Goal: Transaction & Acquisition: Purchase product/service

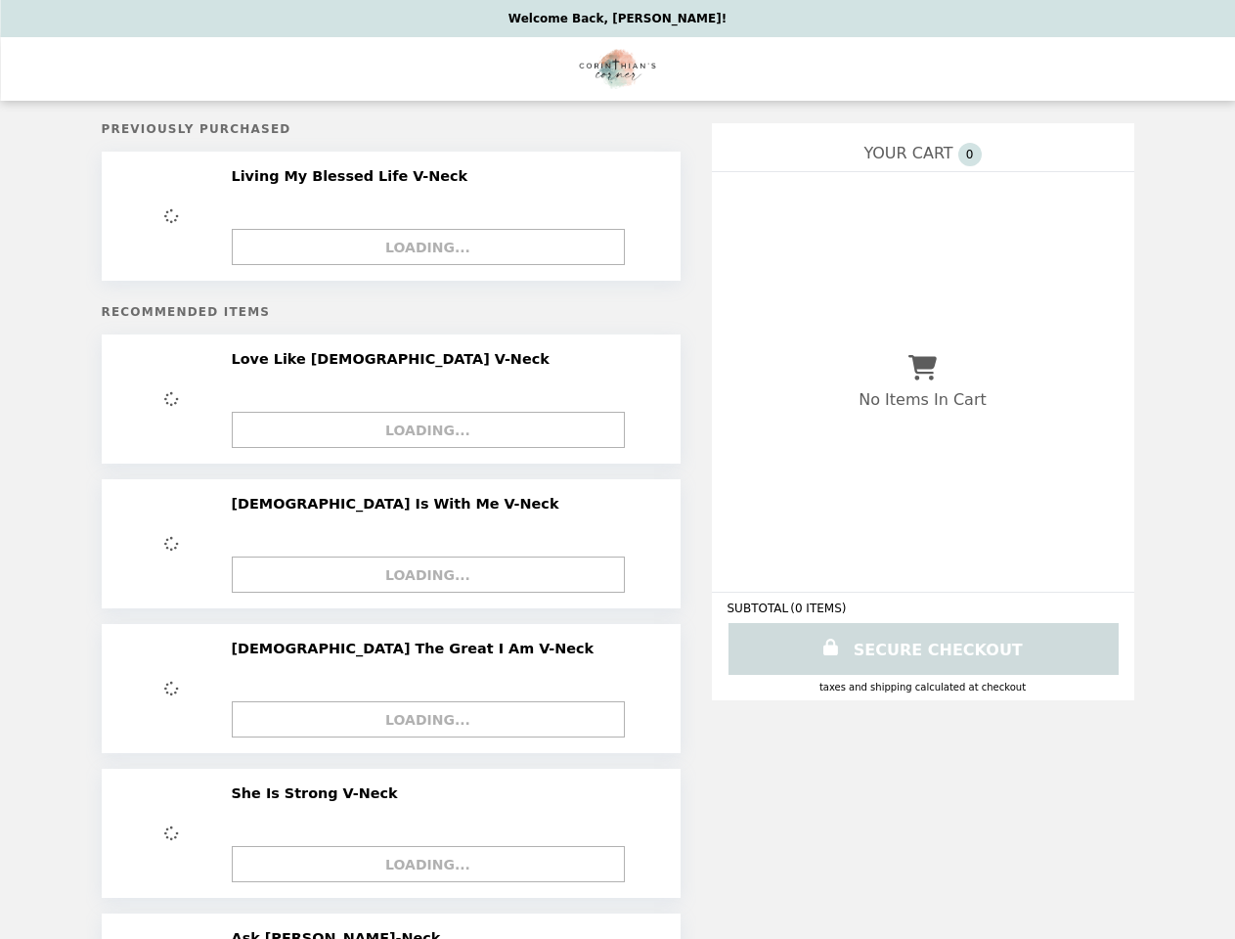
select select "*"
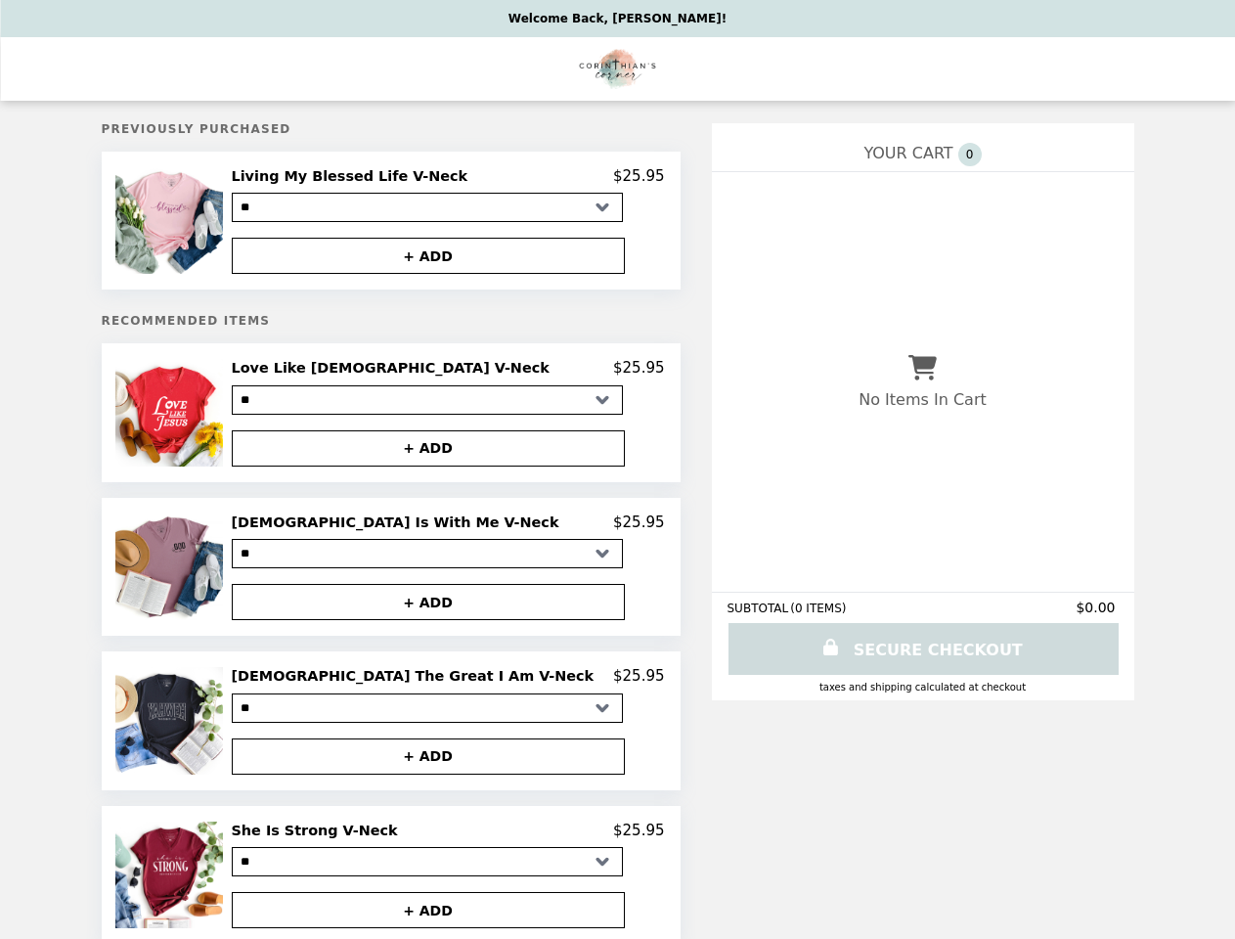
click at [227, 223] on img at bounding box center [170, 220] width 111 height 107
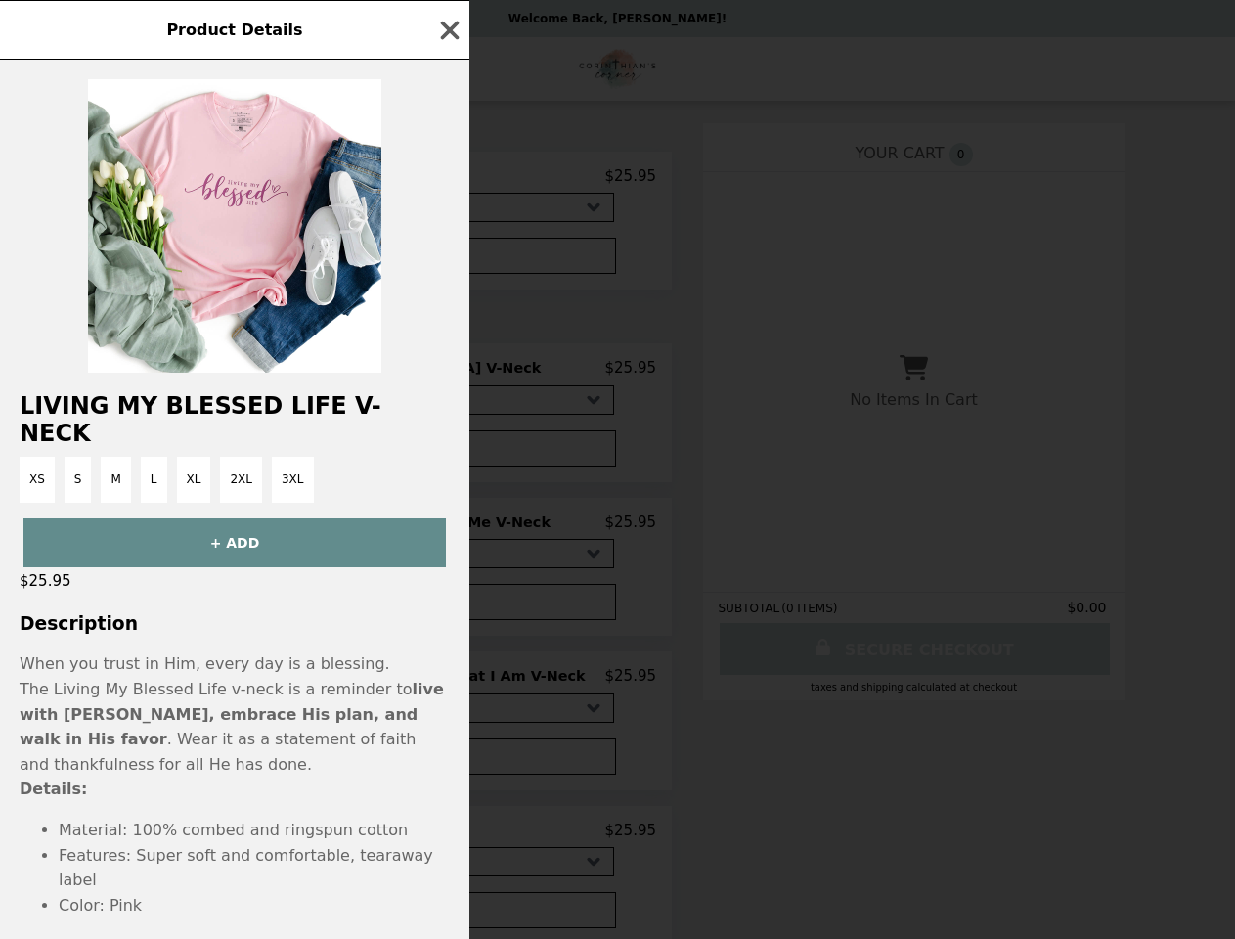
click at [448, 259] on div "Product Details Living My Blessed Life V-Neck XS S M L XL 2XL 3XL + ADD $25.95 …" at bounding box center [617, 469] width 1235 height 939
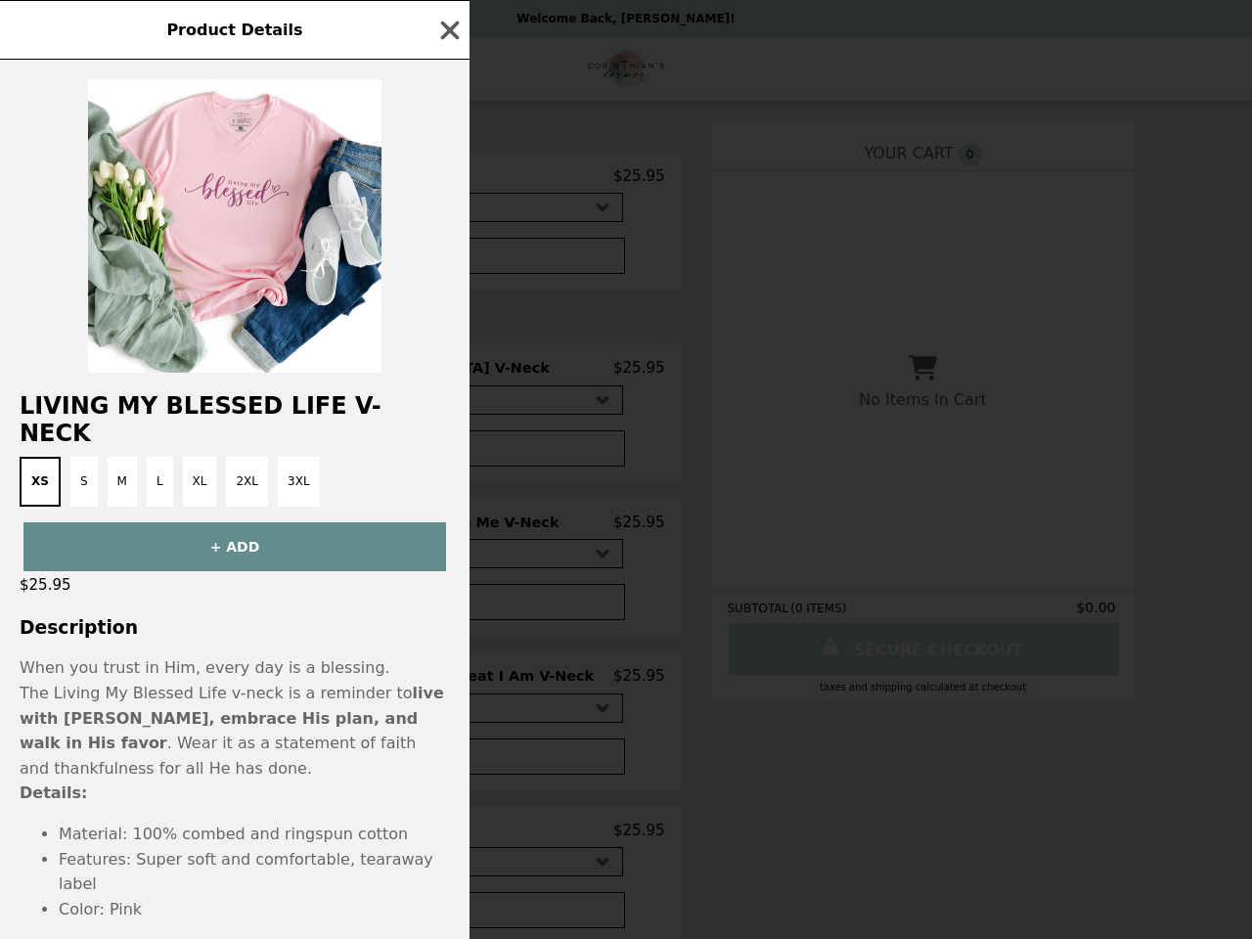
click at [231, 419] on h2 "Living My Blessed Life V-Neck" at bounding box center [234, 419] width 469 height 55
click at [448, 375] on div "Living My Blessed Life V-Neck XS S M L XL 2XL 3XL + ADD $25.95 Description When…" at bounding box center [234, 499] width 469 height 879
click at [448, 455] on div "Product Details Living My Blessed Life V-Neck XS S M L XL 2XL 3XL + ADD $25.95 …" at bounding box center [626, 469] width 1252 height 939
click at [231, 574] on div "Product Details Living My Blessed Life V-Neck XS S M L XL 2XL 3XL + ADD $25.95 …" at bounding box center [626, 469] width 1252 height 939
click at [448, 530] on div "+ ADD" at bounding box center [234, 539] width 469 height 65
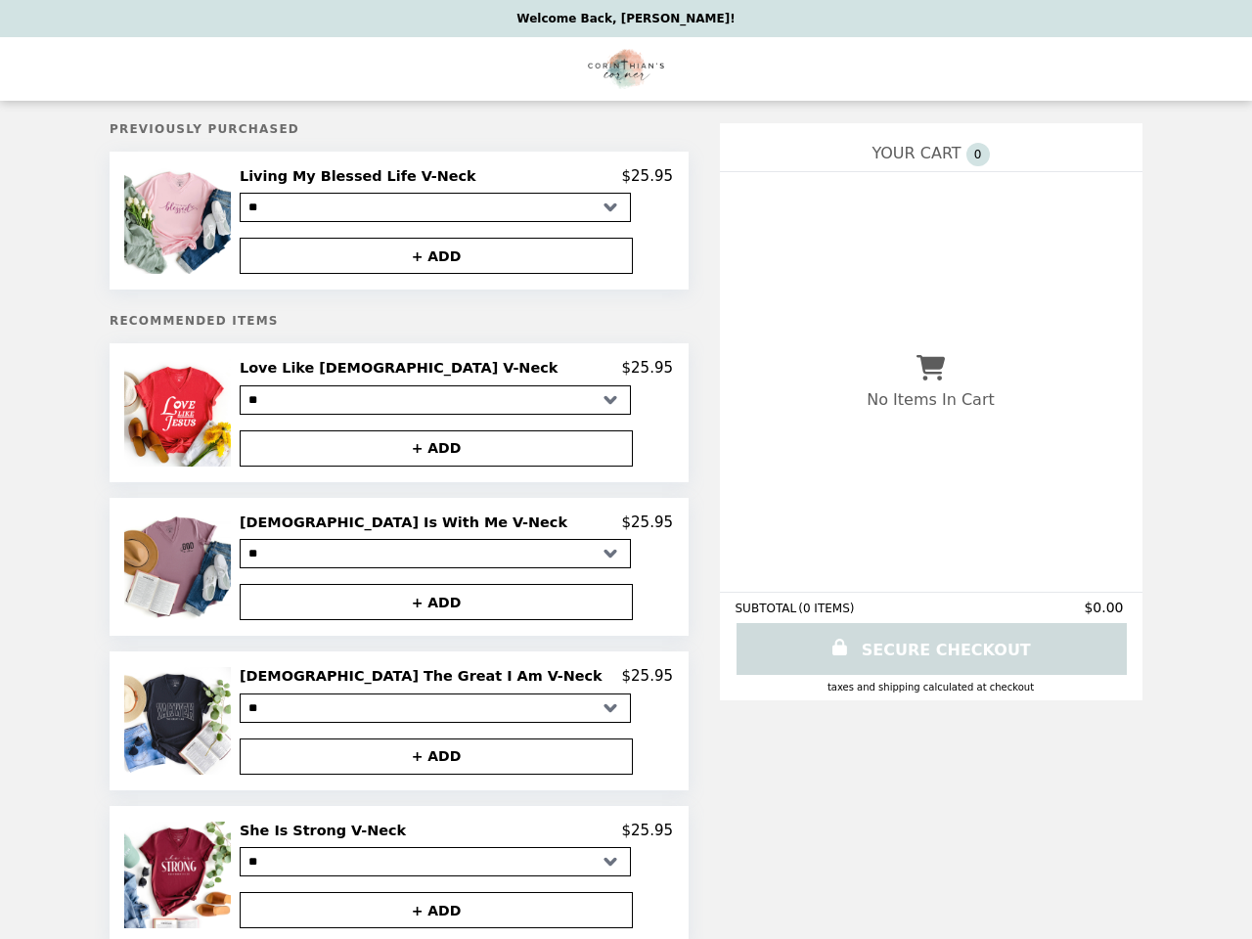
click at [448, 610] on button "+ ADD" at bounding box center [436, 602] width 393 height 36
click at [231, 729] on img at bounding box center [179, 720] width 111 height 107
